Goal: Check status: Check status

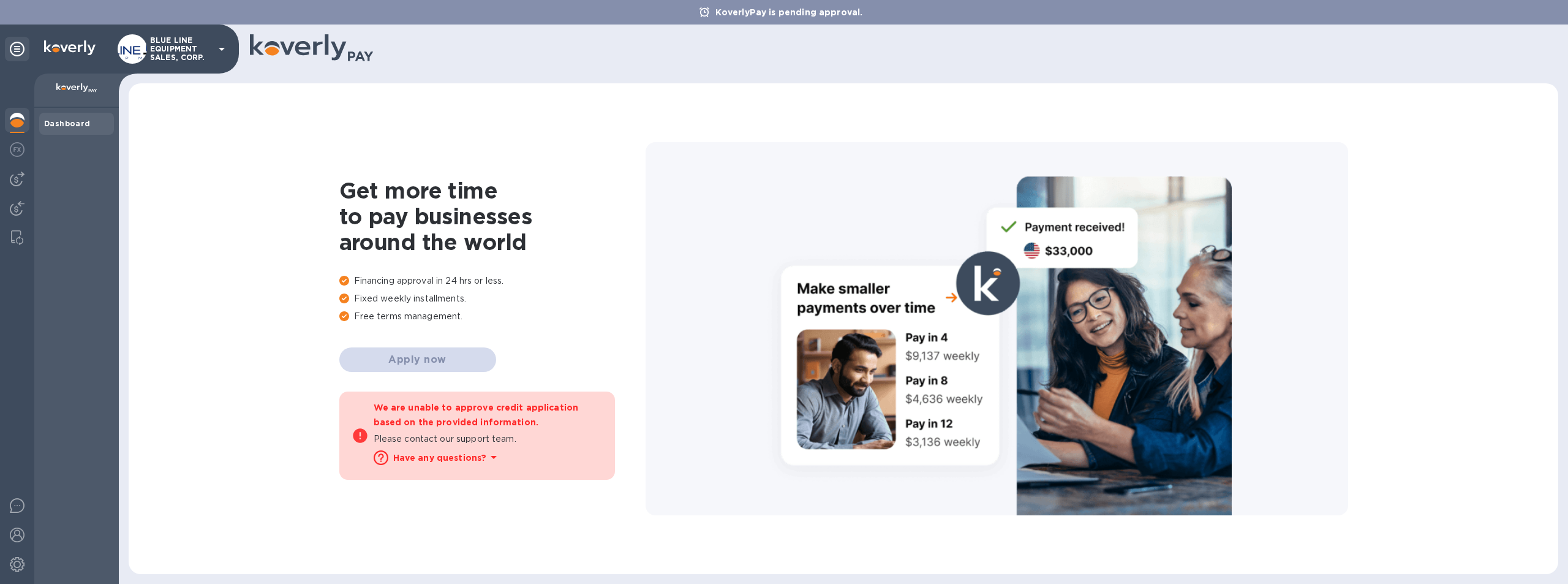
click at [177, 46] on p "BLUE LINE EQUIPMENT SALES, CORP." at bounding box center [180, 49] width 61 height 26
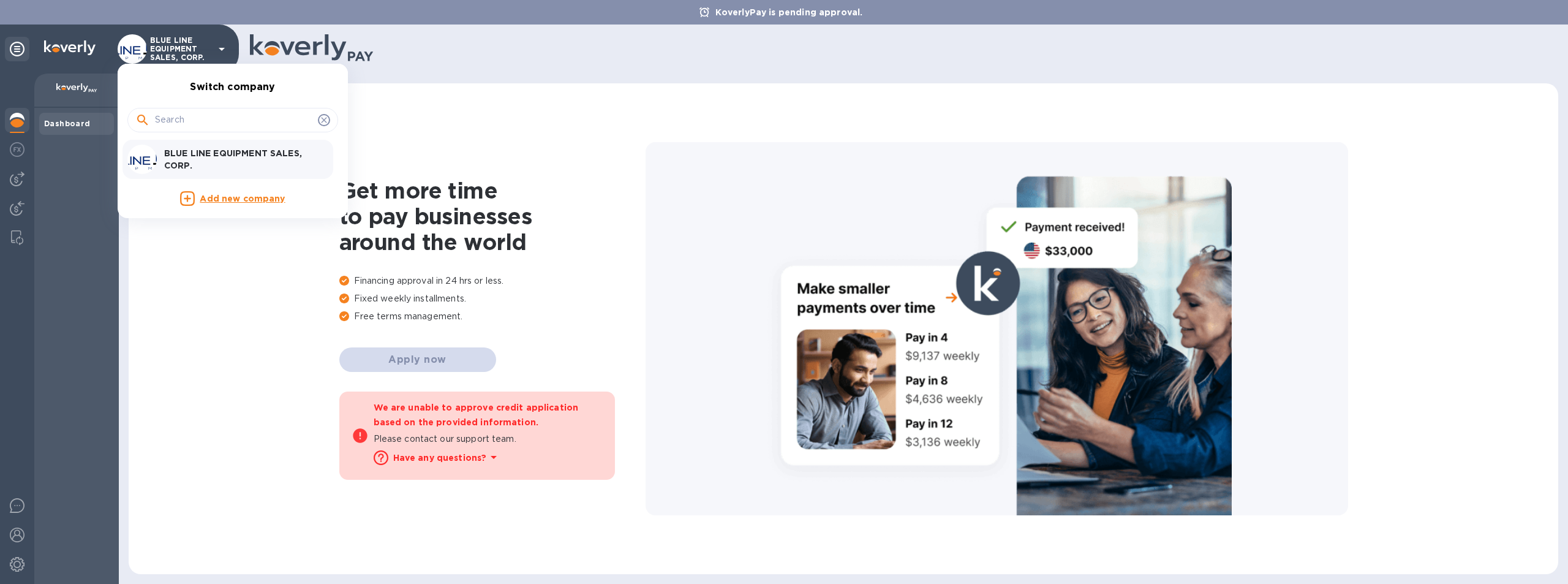
click at [210, 152] on p "BLUE LINE EQUIPMENT SALES, CORP." at bounding box center [241, 159] width 154 height 24
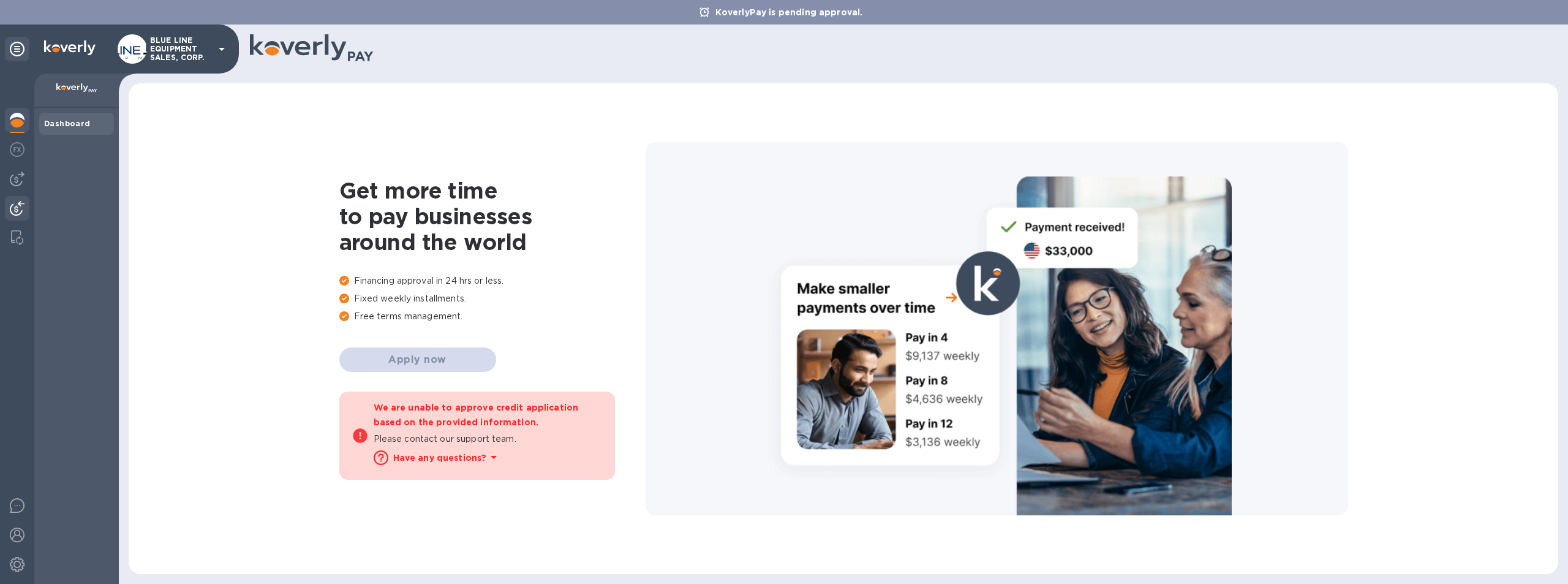
click at [14, 207] on img at bounding box center [17, 208] width 15 height 15
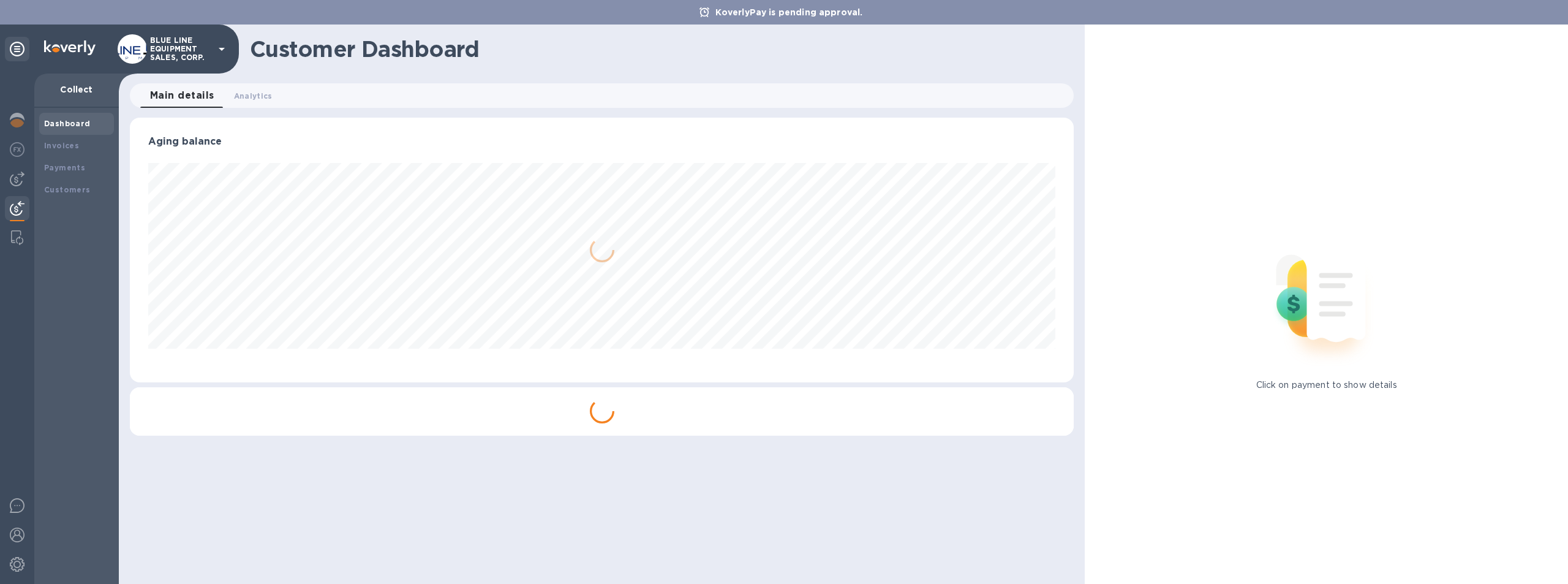
scroll to position [265, 944]
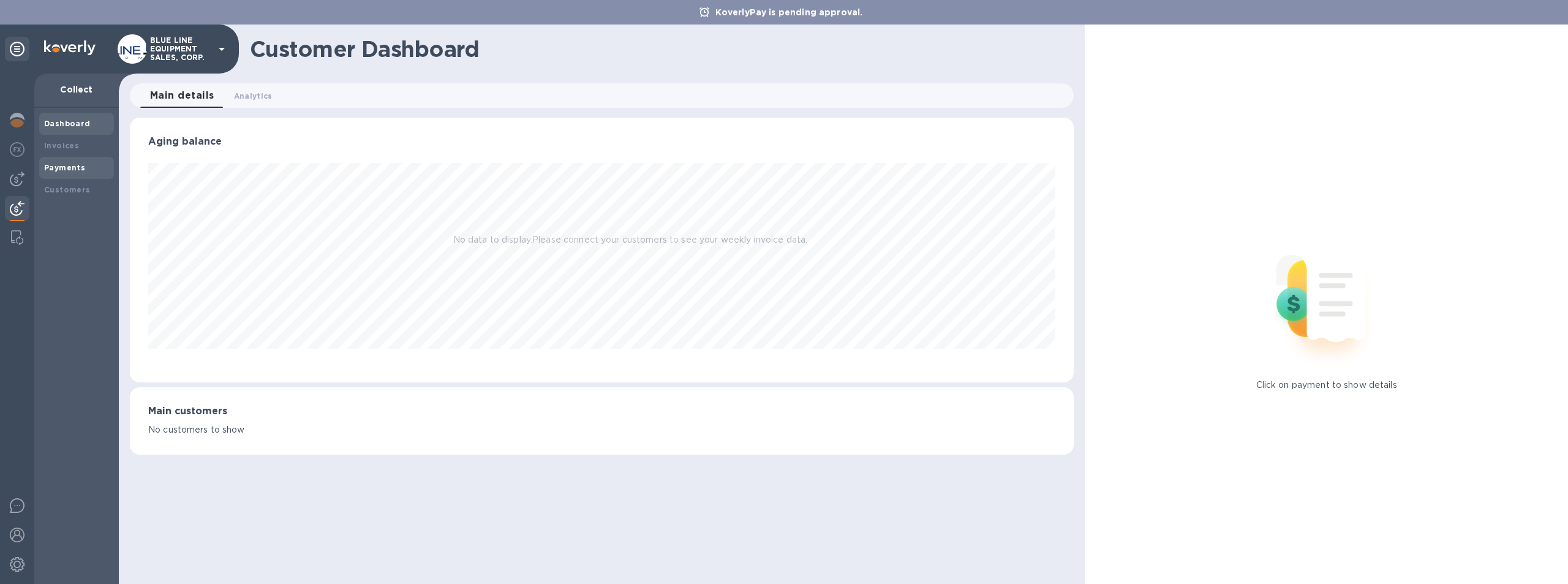
click at [66, 165] on b "Payments" at bounding box center [65, 167] width 41 height 9
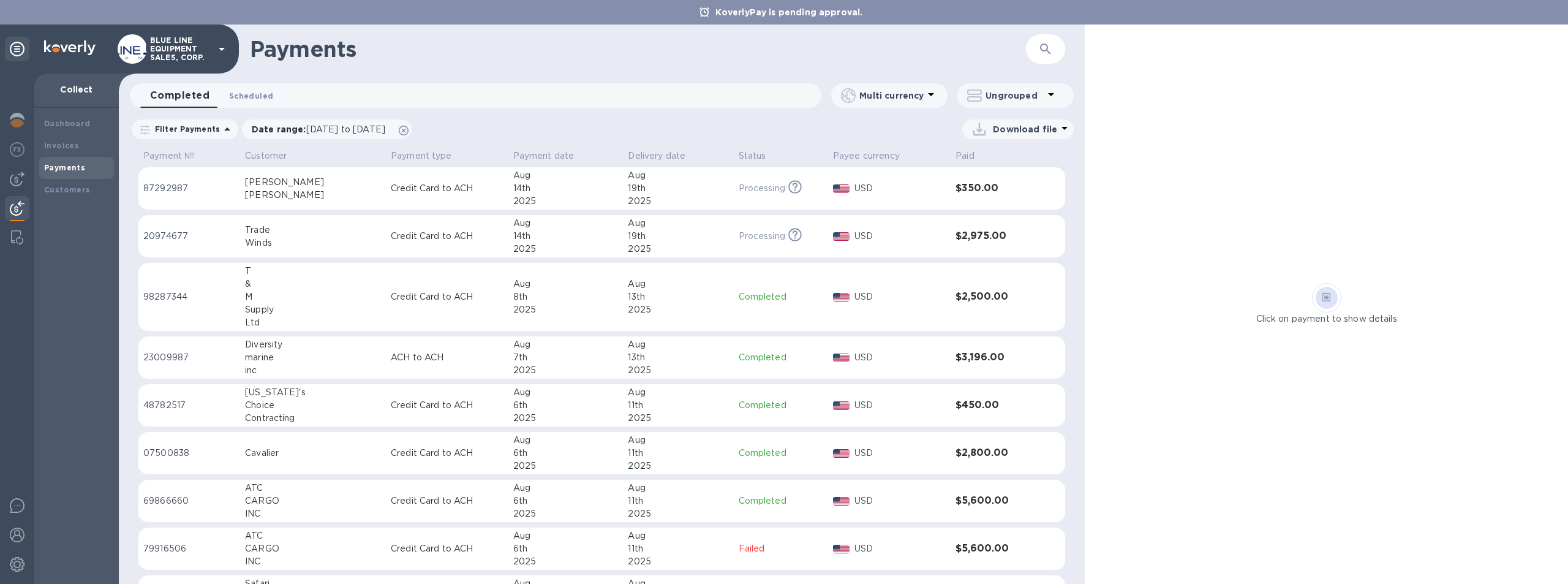
click at [250, 91] on span "Scheduled 0" at bounding box center [251, 95] width 44 height 13
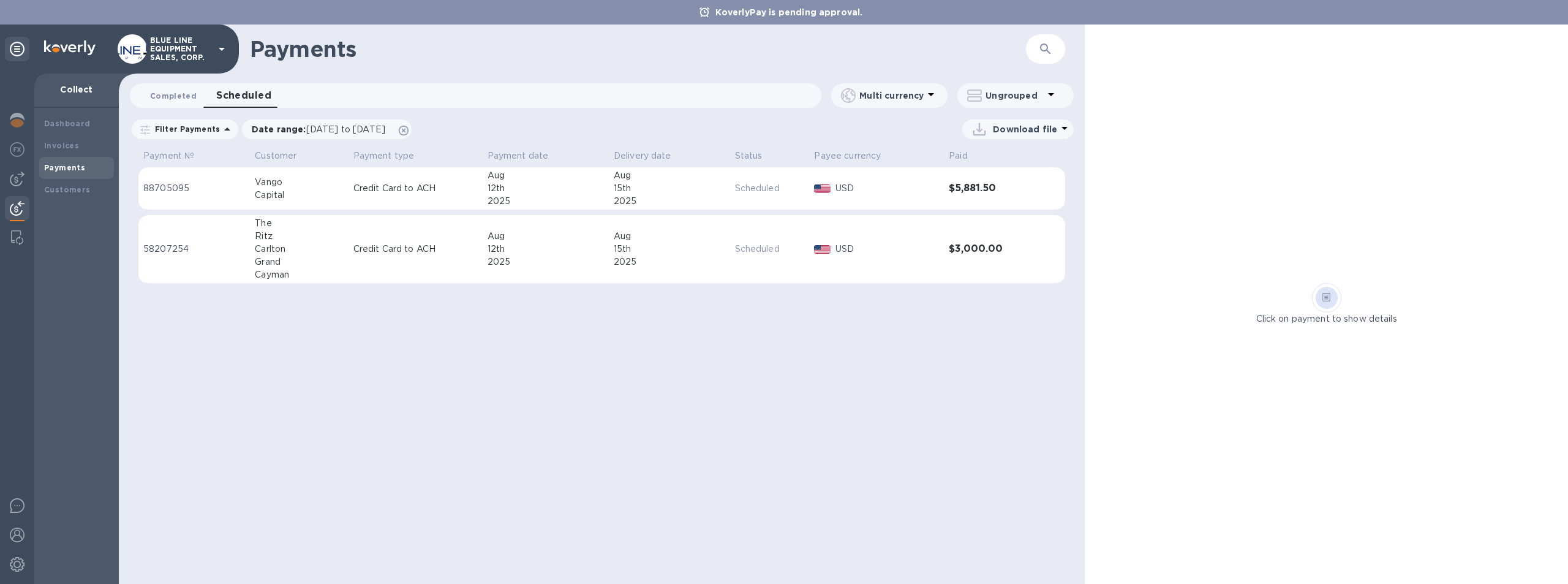
click at [168, 92] on span "Completed 0" at bounding box center [173, 95] width 47 height 13
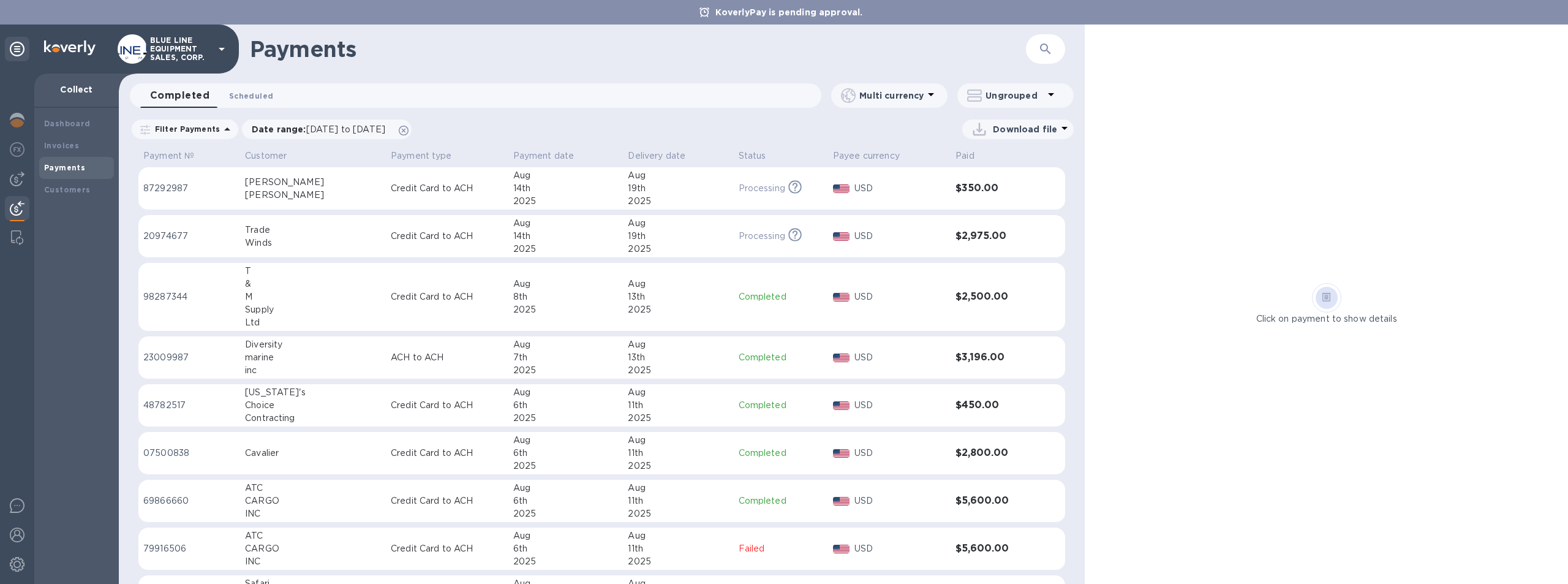
click at [260, 91] on span "Scheduled 0" at bounding box center [251, 95] width 44 height 13
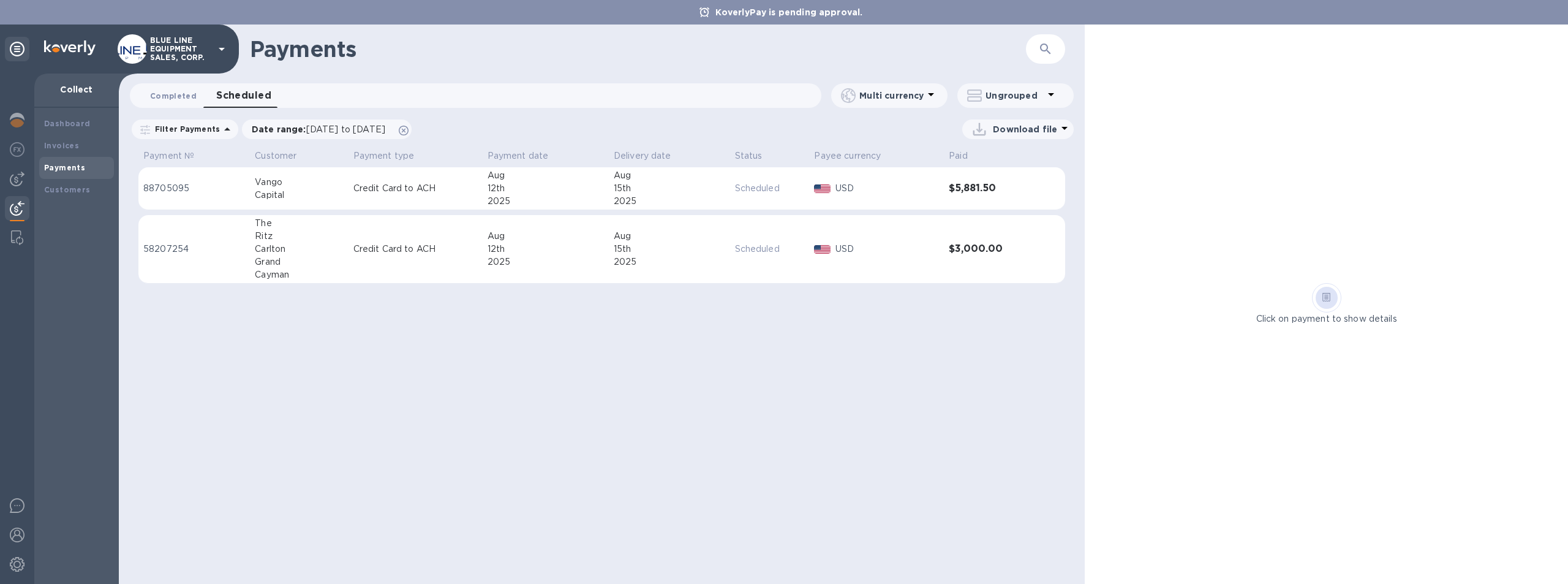
click at [174, 92] on span "Completed 0" at bounding box center [173, 95] width 47 height 13
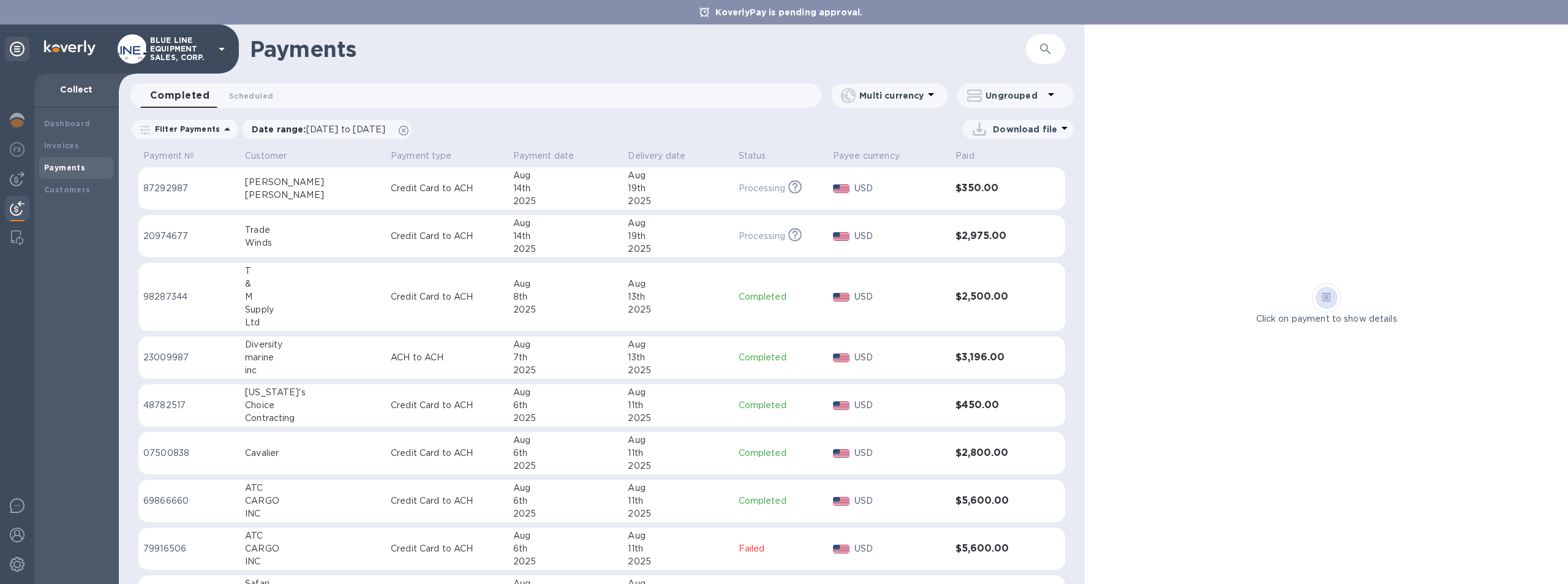
click at [664, 126] on div "Download file" at bounding box center [746, 129] width 655 height 20
click at [257, 94] on span "Scheduled 0" at bounding box center [251, 95] width 44 height 13
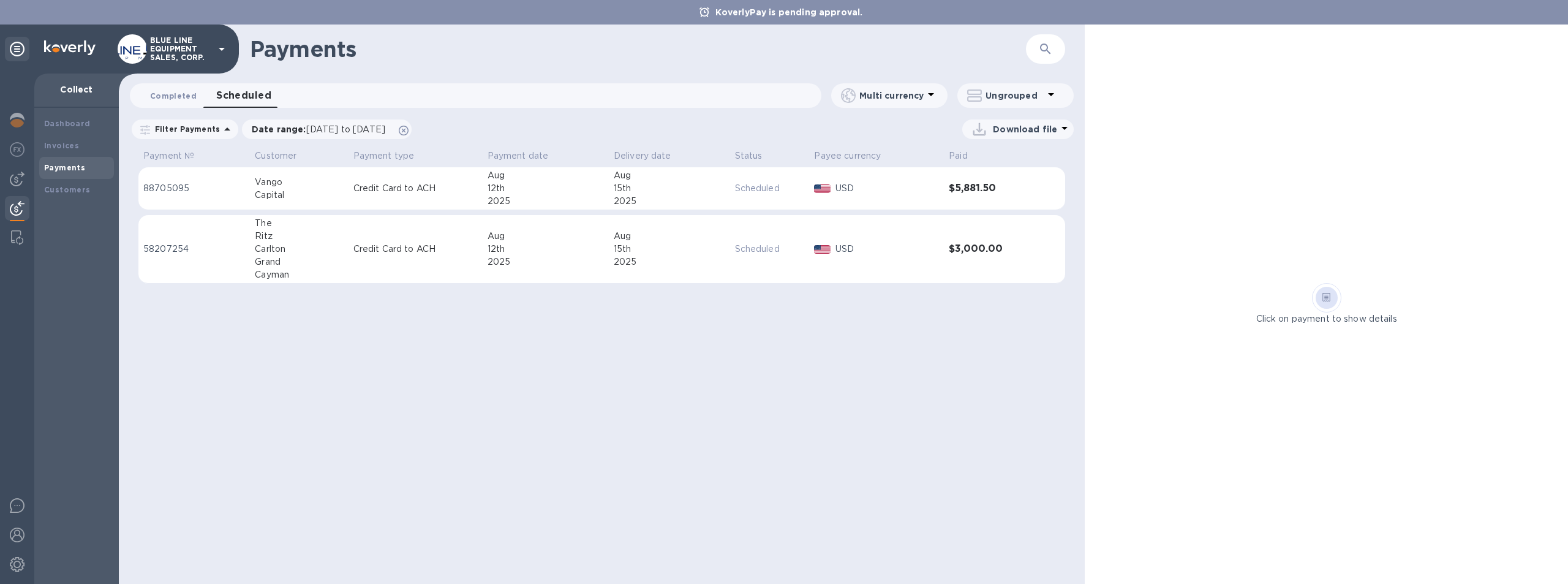
click at [180, 92] on span "Completed 0" at bounding box center [173, 95] width 47 height 13
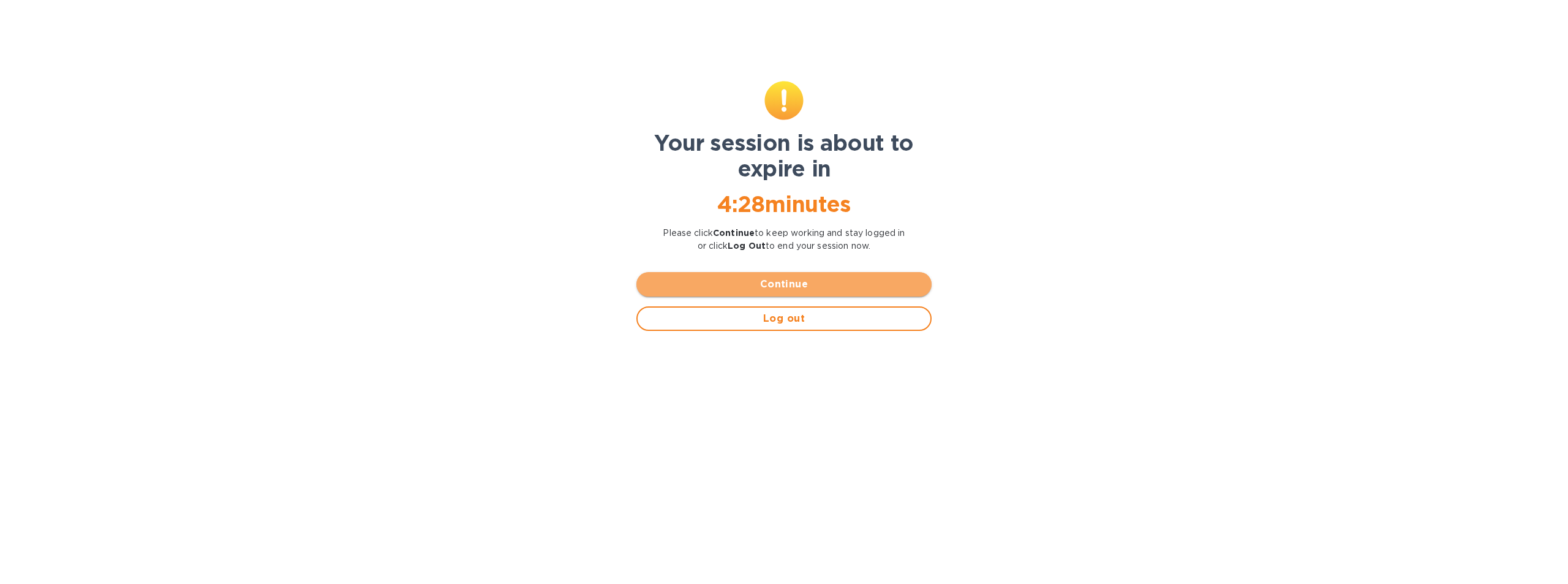
click at [801, 281] on span "Continue" at bounding box center [783, 285] width 276 height 15
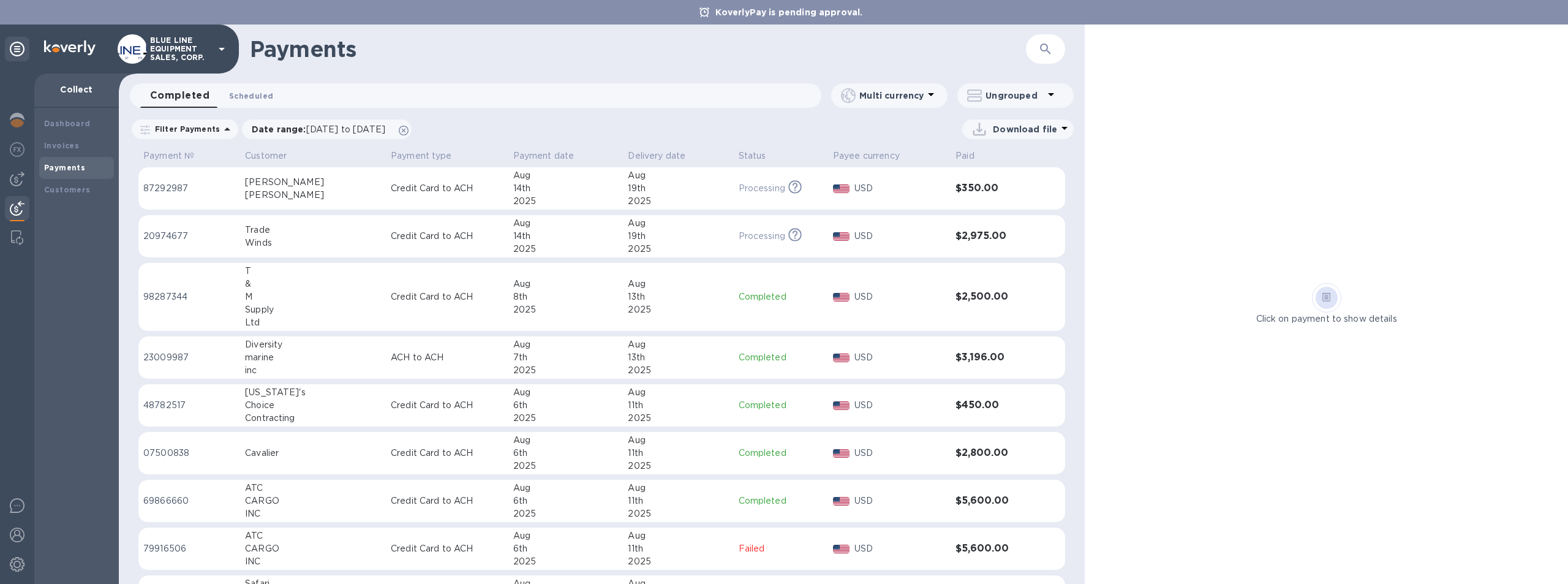
click at [259, 94] on span "Scheduled 0" at bounding box center [251, 95] width 44 height 13
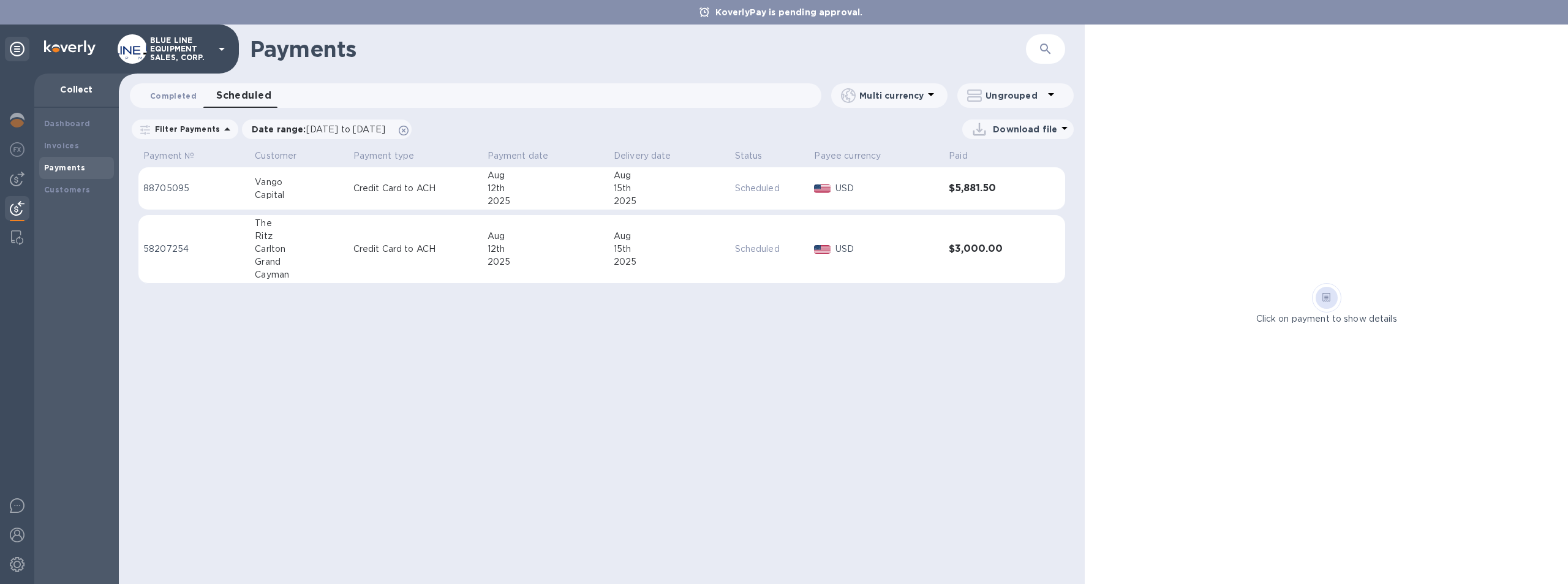
click at [171, 92] on span "Completed 0" at bounding box center [173, 95] width 47 height 13
